Goal: Task Accomplishment & Management: Manage account settings

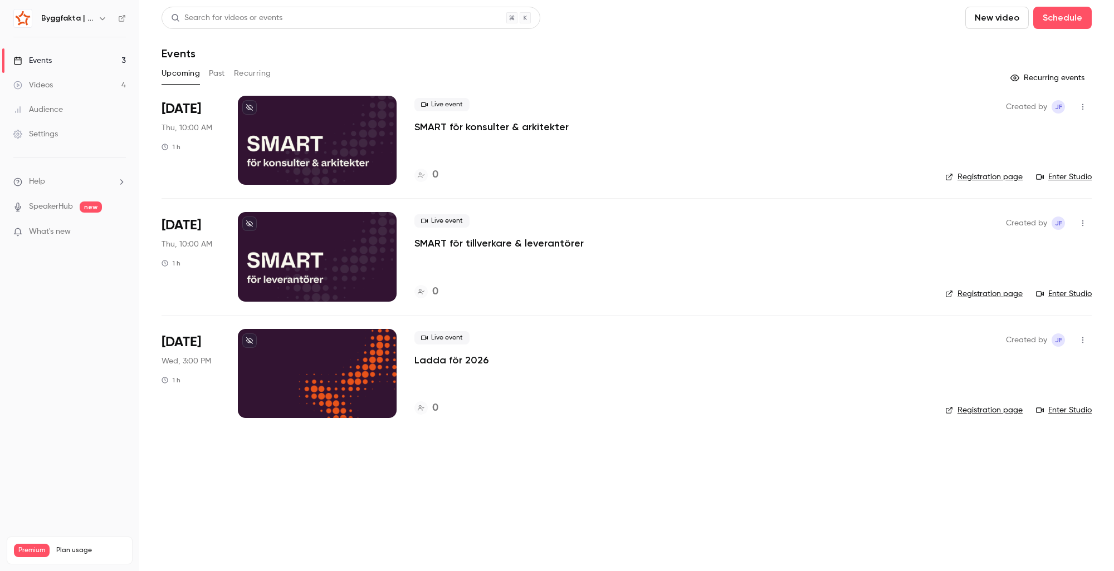
click at [297, 266] on div at bounding box center [317, 256] width 159 height 89
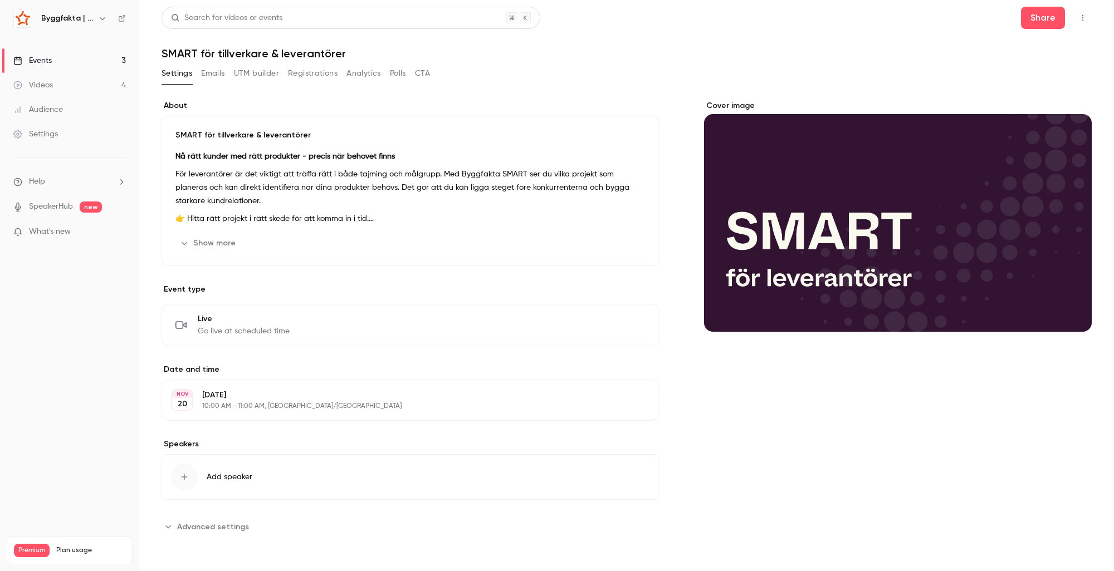
click at [322, 75] on button "Registrations" at bounding box center [313, 74] width 50 height 18
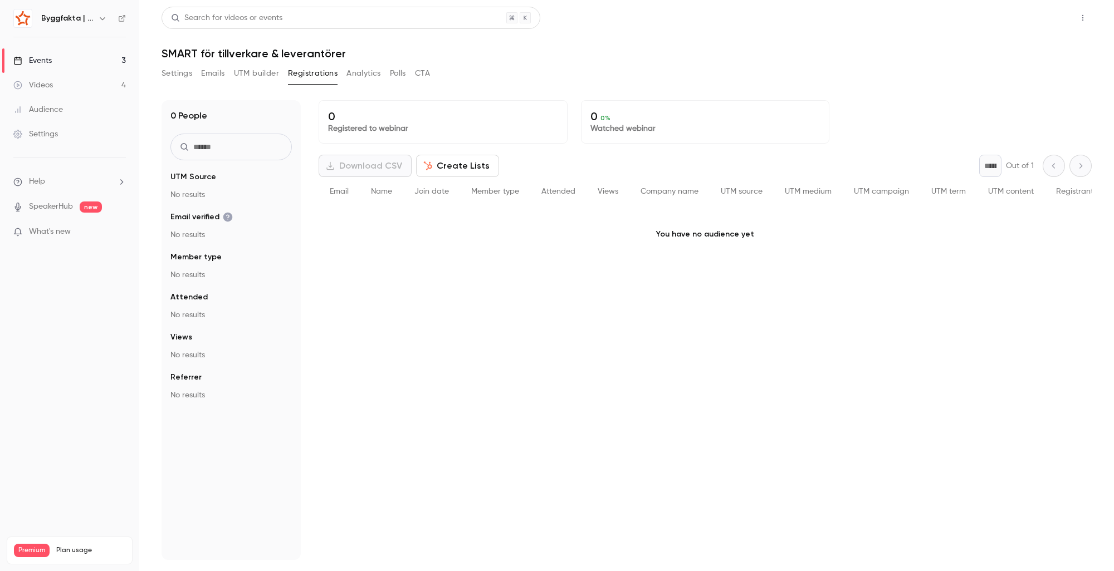
click at [1040, 21] on button "Share" at bounding box center [1043, 18] width 44 height 22
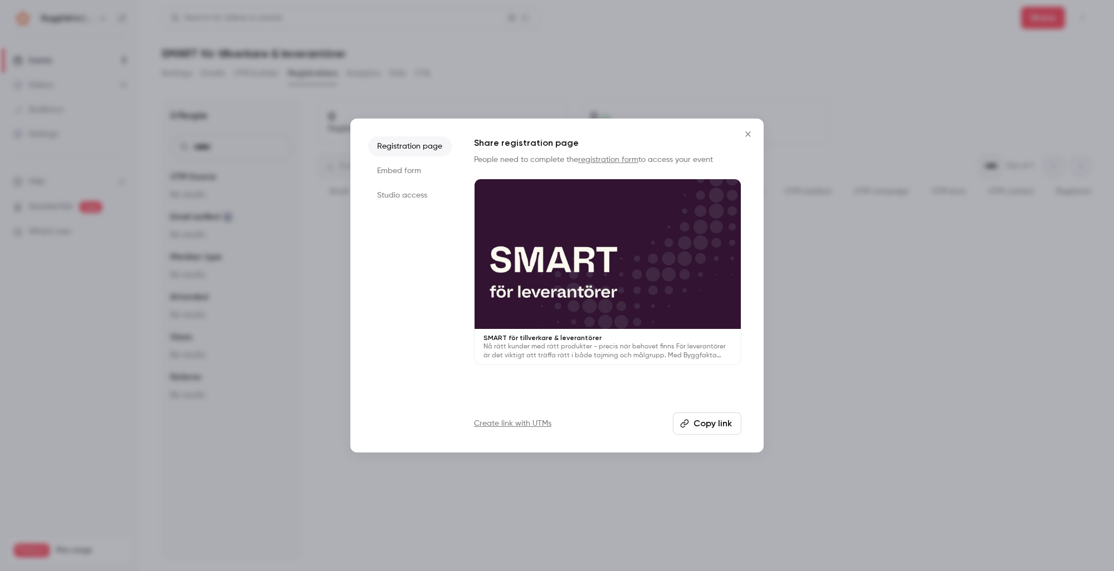
click at [750, 133] on icon "Close" at bounding box center [747, 134] width 13 height 9
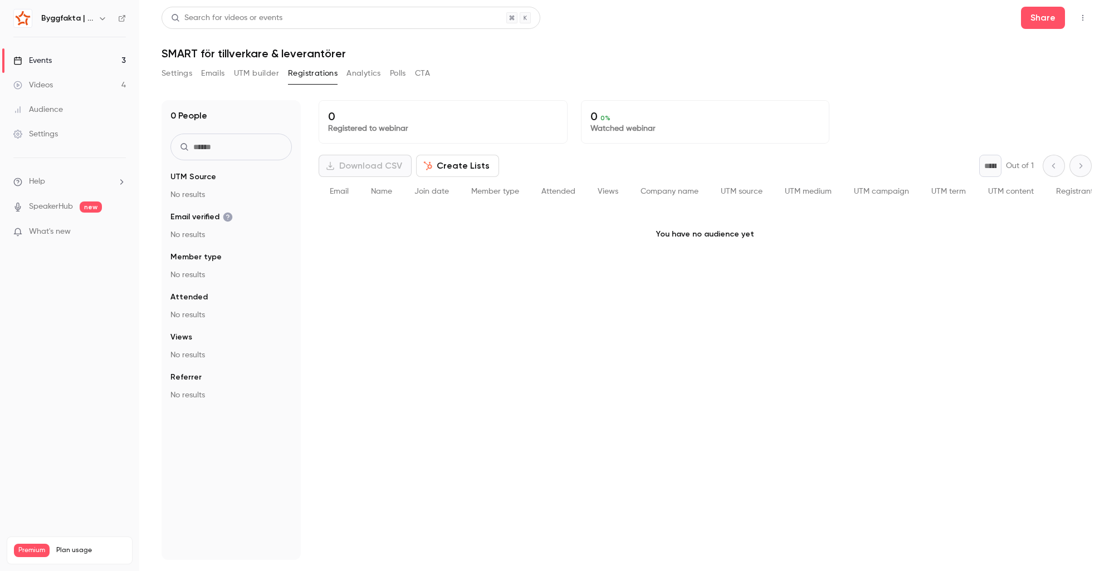
click at [222, 75] on button "Emails" at bounding box center [212, 74] width 23 height 18
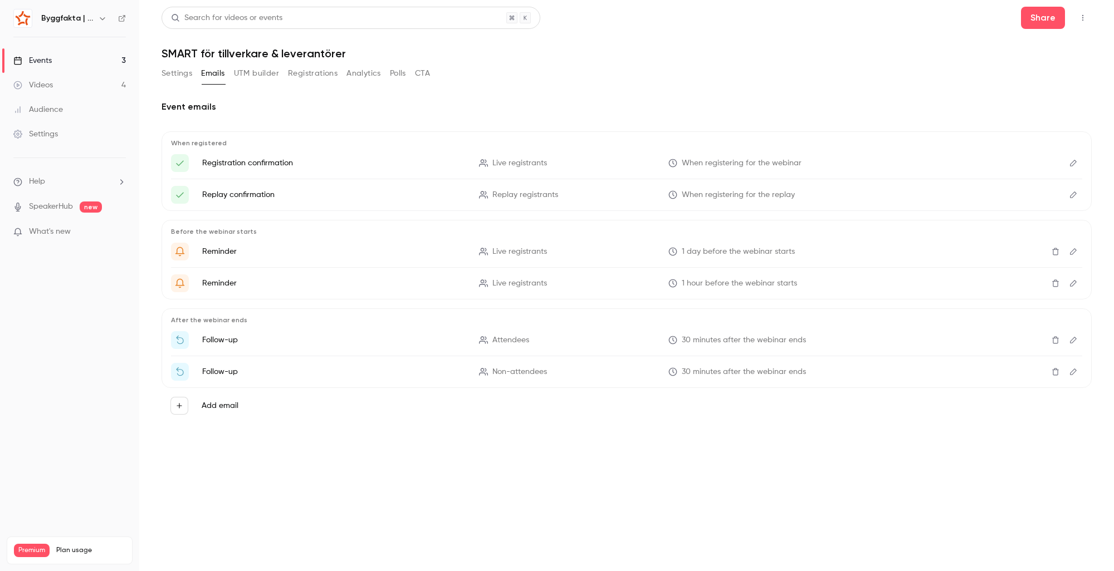
click at [1068, 163] on button "Edit" at bounding box center [1073, 163] width 18 height 18
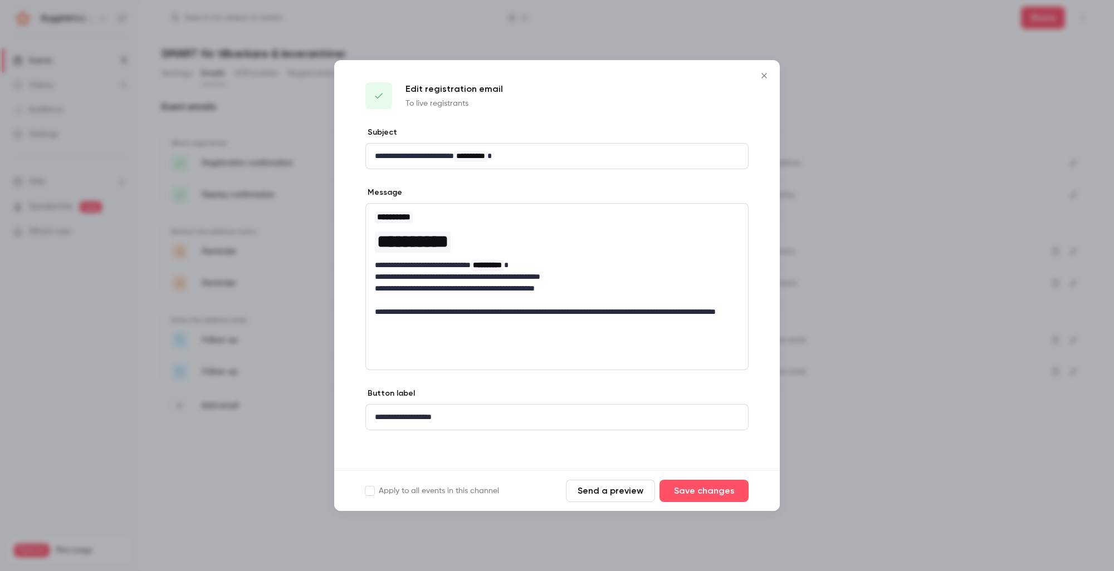
click at [764, 77] on icon "Close" at bounding box center [764, 75] width 13 height 9
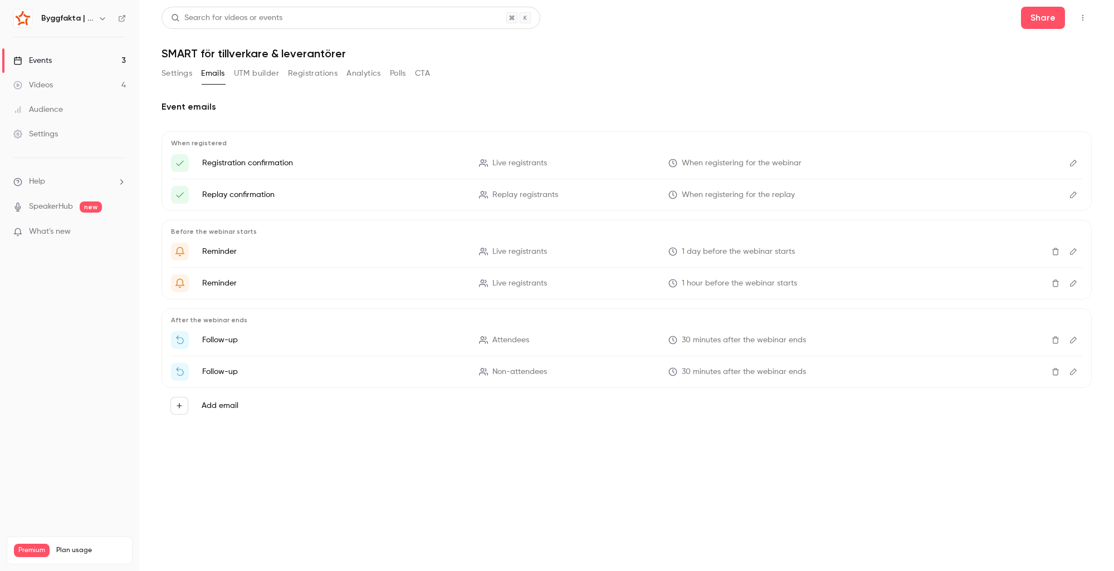
click at [39, 61] on div "Events" at bounding box center [32, 60] width 38 height 11
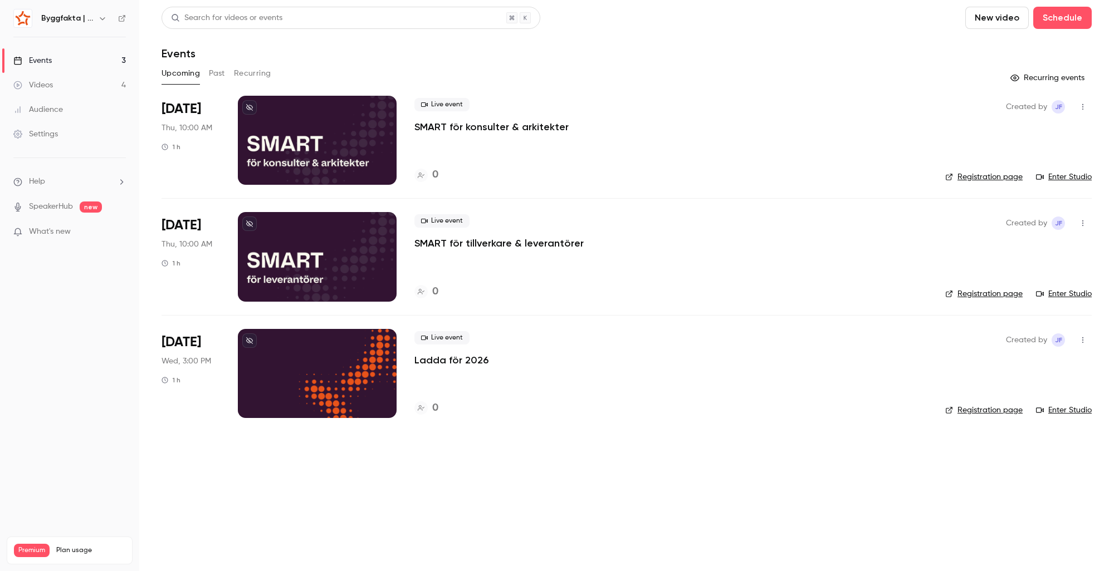
click at [1078, 226] on button "button" at bounding box center [1083, 223] width 18 height 18
click at [337, 270] on div at bounding box center [557, 285] width 1114 height 571
click at [302, 271] on div at bounding box center [317, 256] width 159 height 89
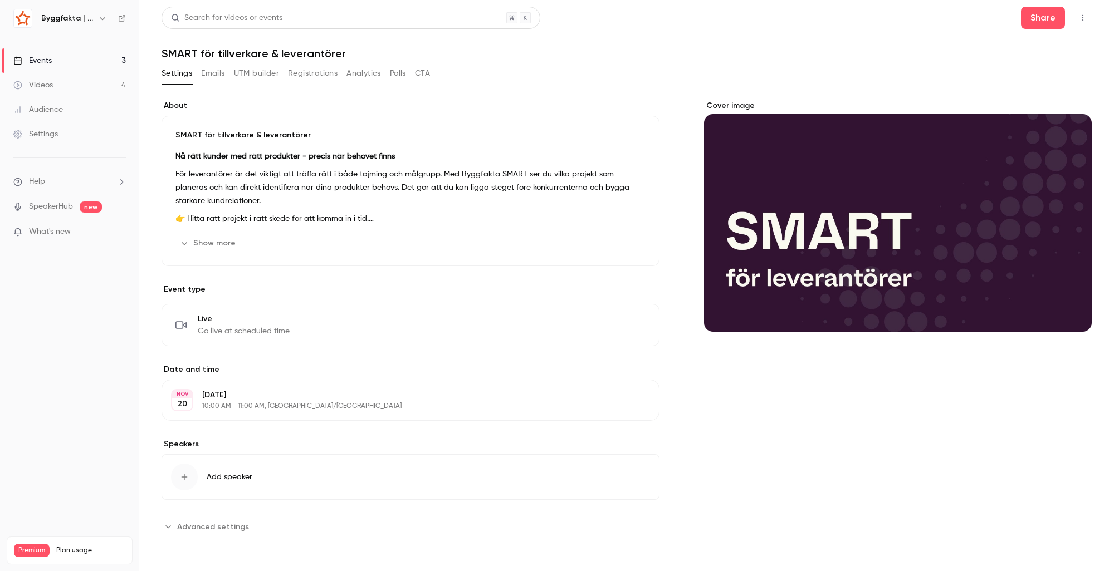
click at [175, 400] on div "20" at bounding box center [182, 404] width 20 height 12
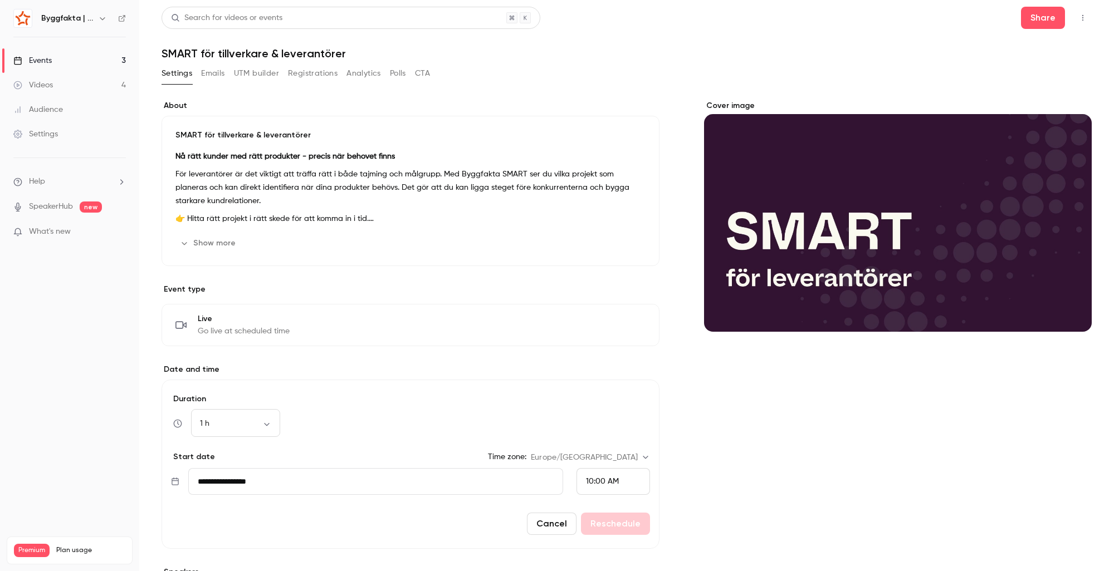
click at [508, 490] on input "**********" at bounding box center [375, 481] width 375 height 27
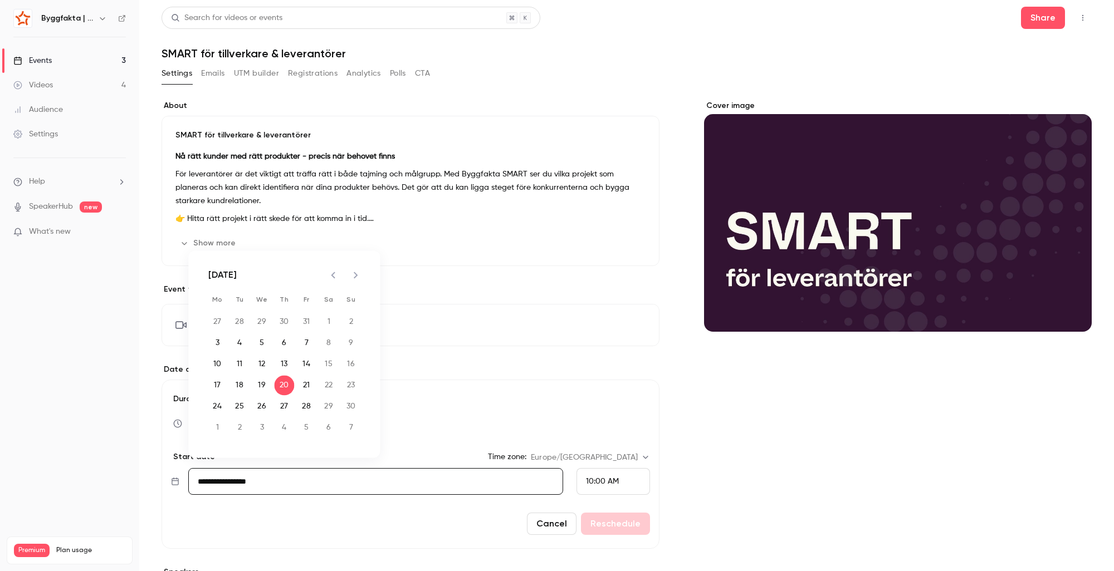
click at [339, 273] on icon "Previous month" at bounding box center [332, 274] width 13 height 13
click at [285, 384] on button "23" at bounding box center [284, 385] width 20 height 20
type input "**********"
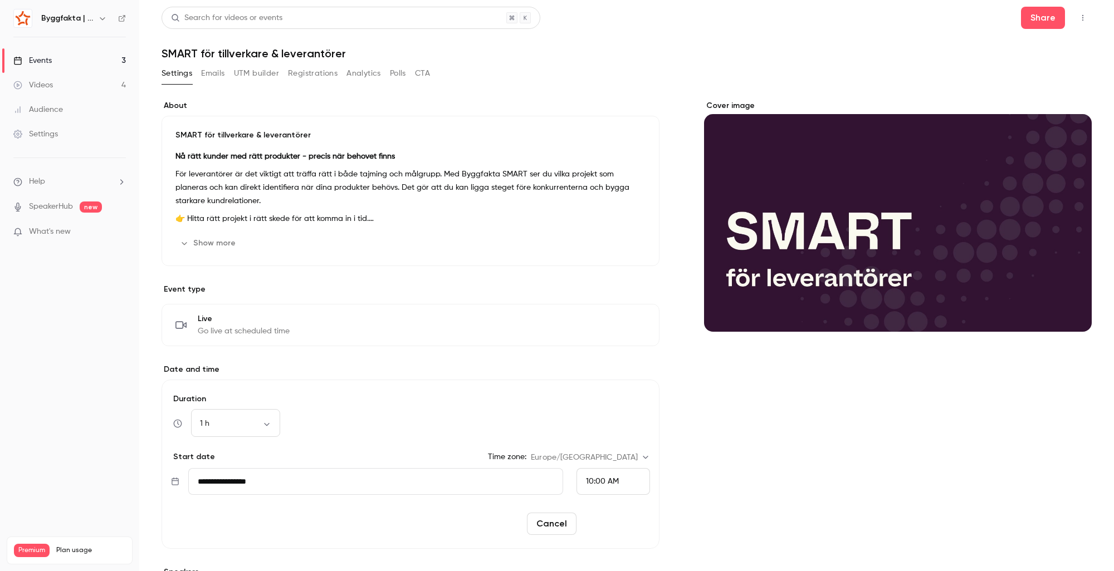
click at [609, 528] on button "Reschedule" at bounding box center [615, 524] width 69 height 22
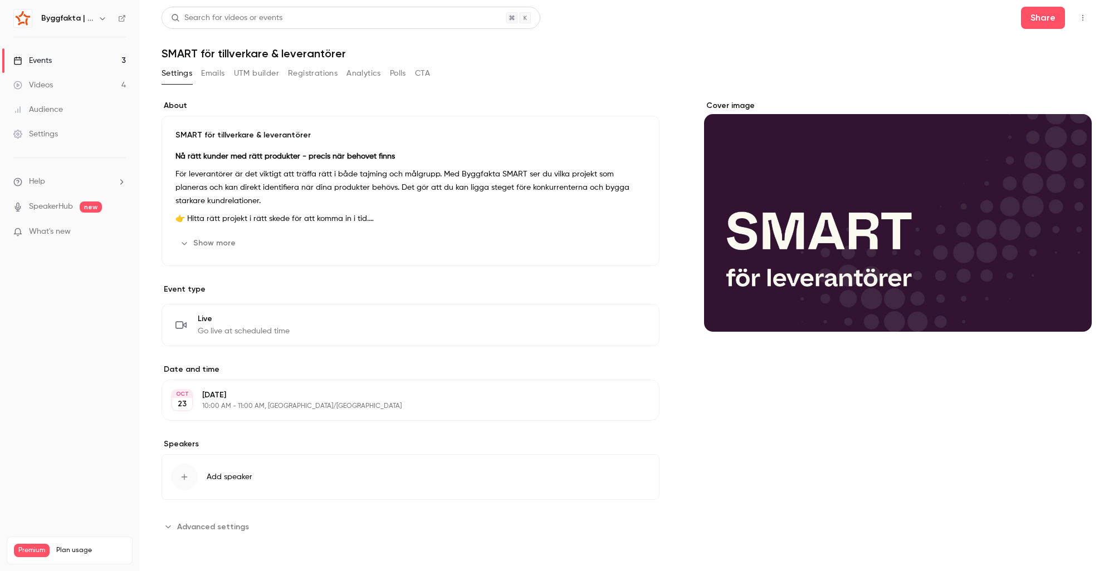
click at [35, 57] on div "Events" at bounding box center [32, 60] width 38 height 11
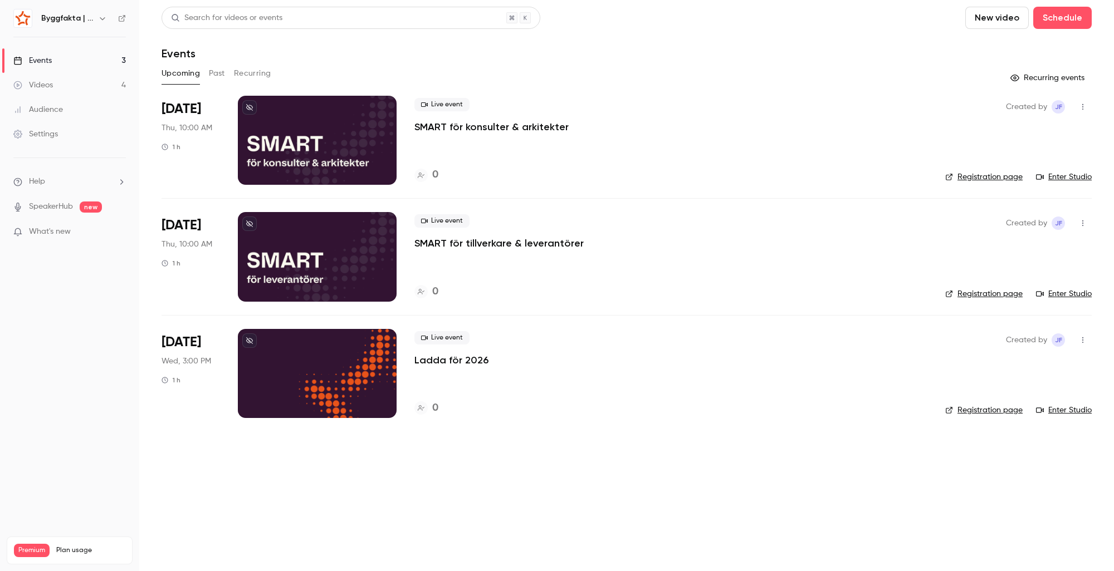
click at [321, 155] on div at bounding box center [317, 140] width 159 height 89
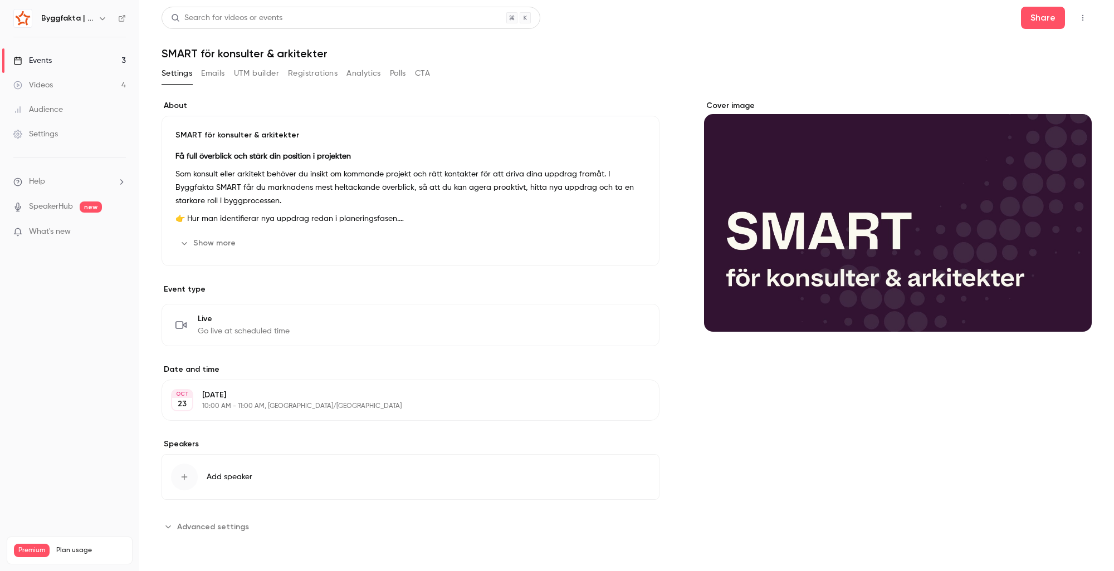
click at [246, 393] on p "[DATE]" at bounding box center [401, 395] width 398 height 11
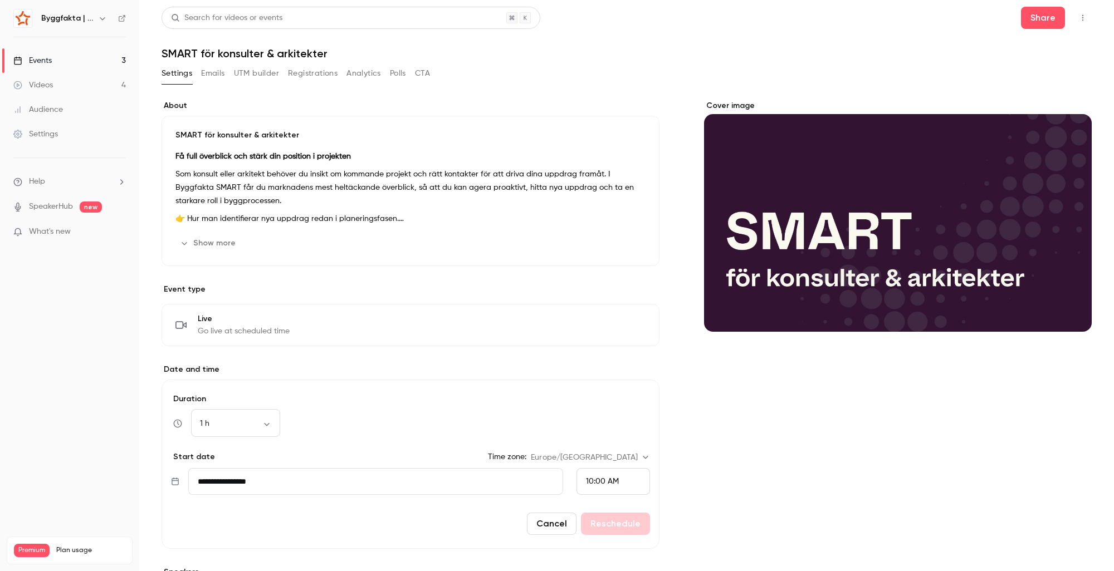
click at [321, 487] on input "**********" at bounding box center [375, 481] width 375 height 27
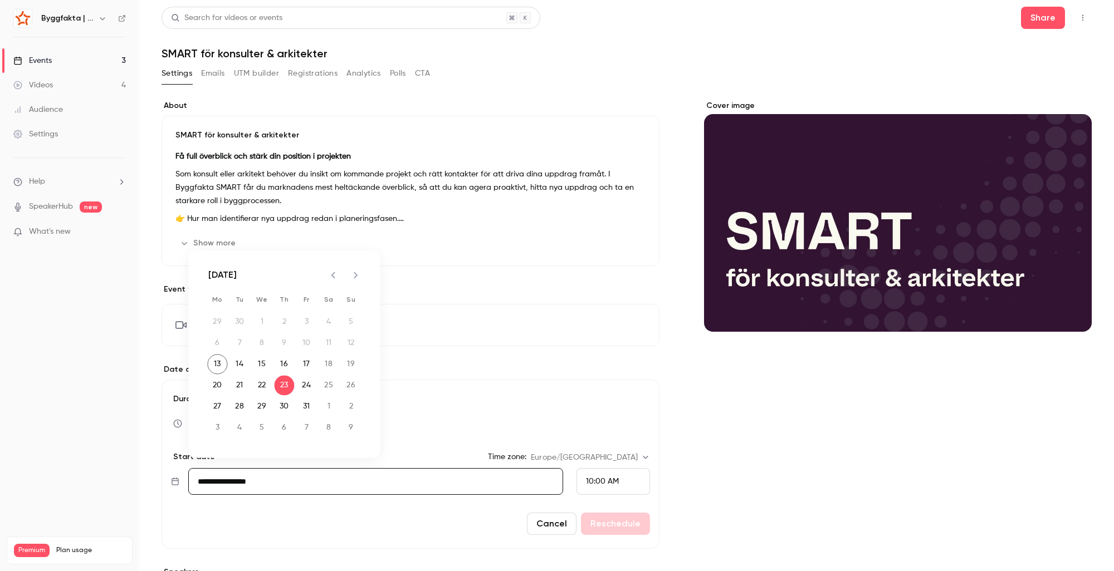
click at [356, 281] on icon "Next month" at bounding box center [355, 274] width 13 height 13
click at [284, 388] on button "20" at bounding box center [284, 385] width 20 height 20
type input "**********"
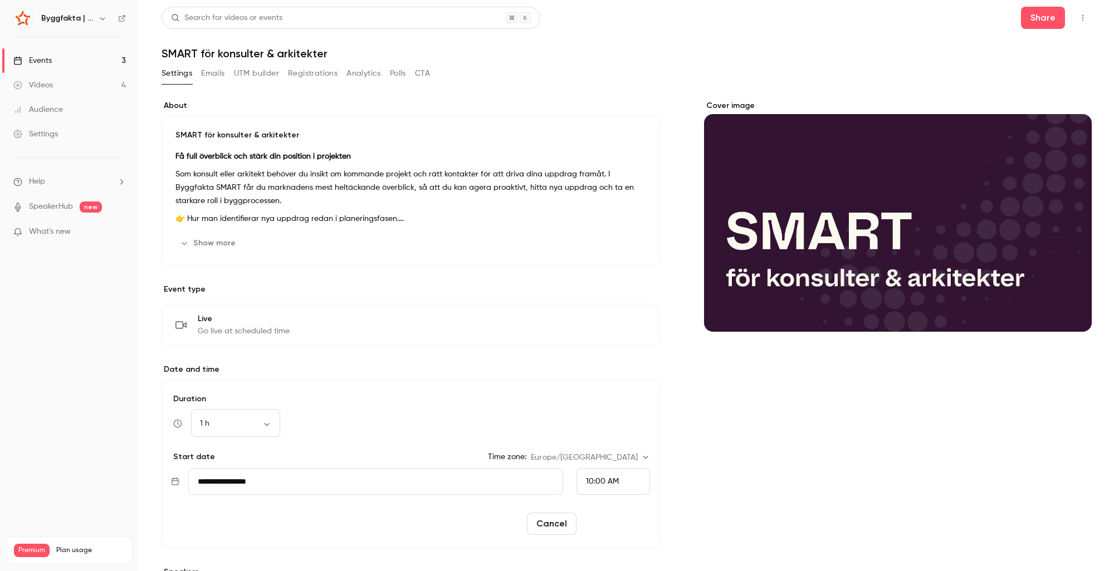
click at [595, 528] on button "Reschedule" at bounding box center [615, 524] width 69 height 22
